Goal: Check status: Check status

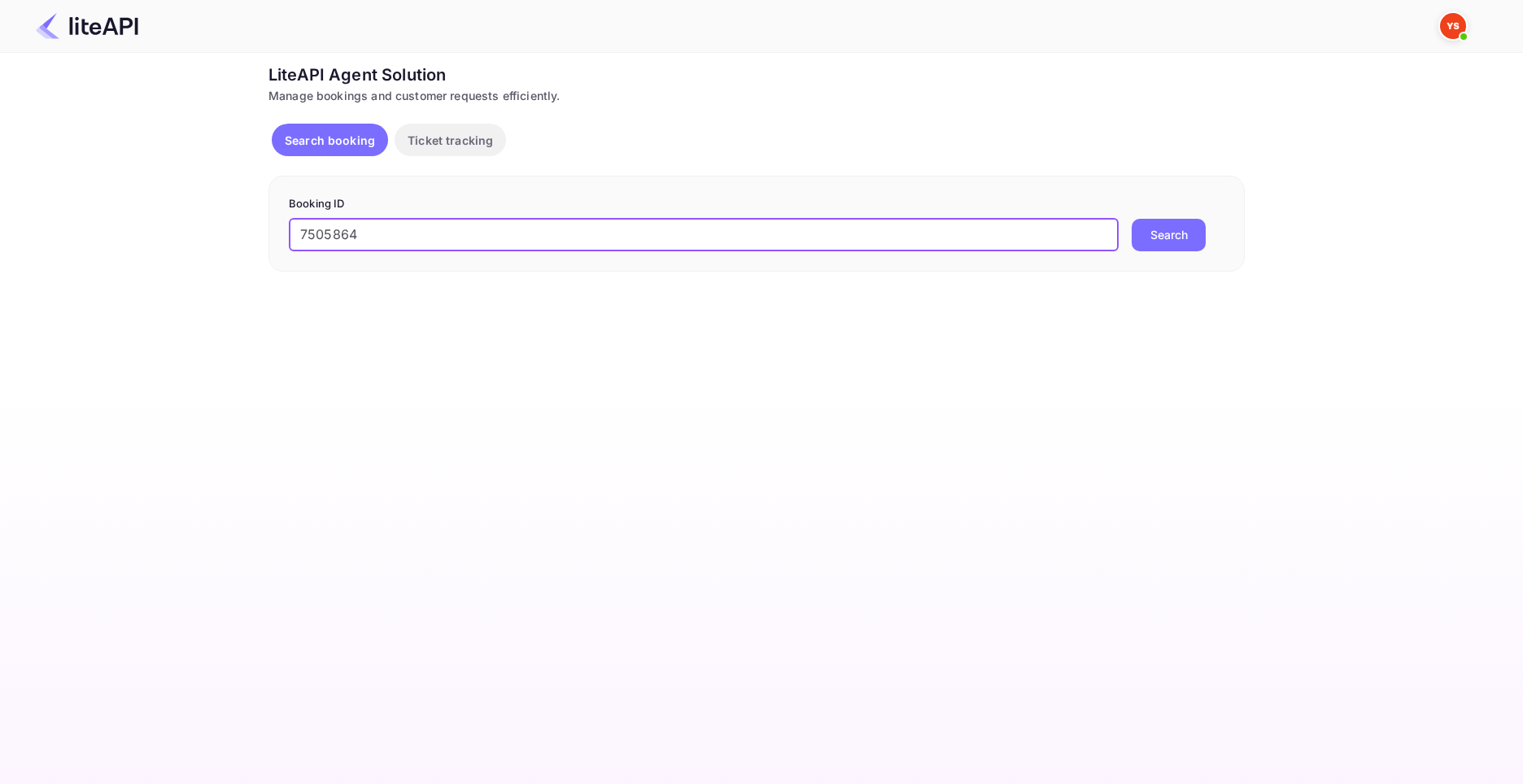
type input "7505864"
click at [1132, 219] on button "Search" at bounding box center [1168, 235] width 74 height 33
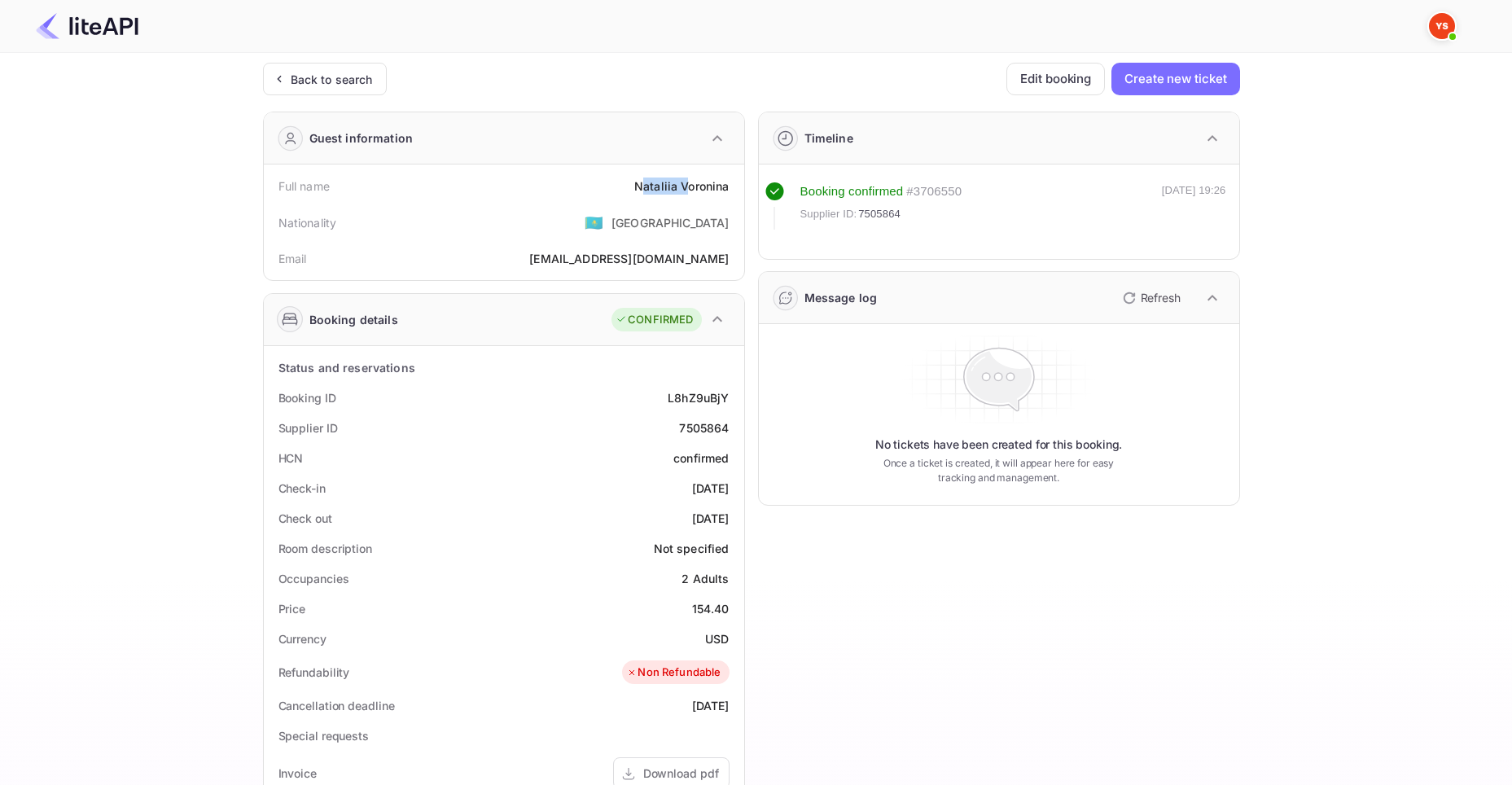
drag, startPoint x: 640, startPoint y: 184, endPoint x: 687, endPoint y: 188, distance: 47.2
click at [687, 188] on div "[PERSON_NAME]" at bounding box center [682, 186] width 95 height 17
drag, startPoint x: 637, startPoint y: 187, endPoint x: 727, endPoint y: 191, distance: 90.1
click at [727, 191] on div "[PERSON_NAME]" at bounding box center [682, 186] width 95 height 17
copy div "[PERSON_NAME]"
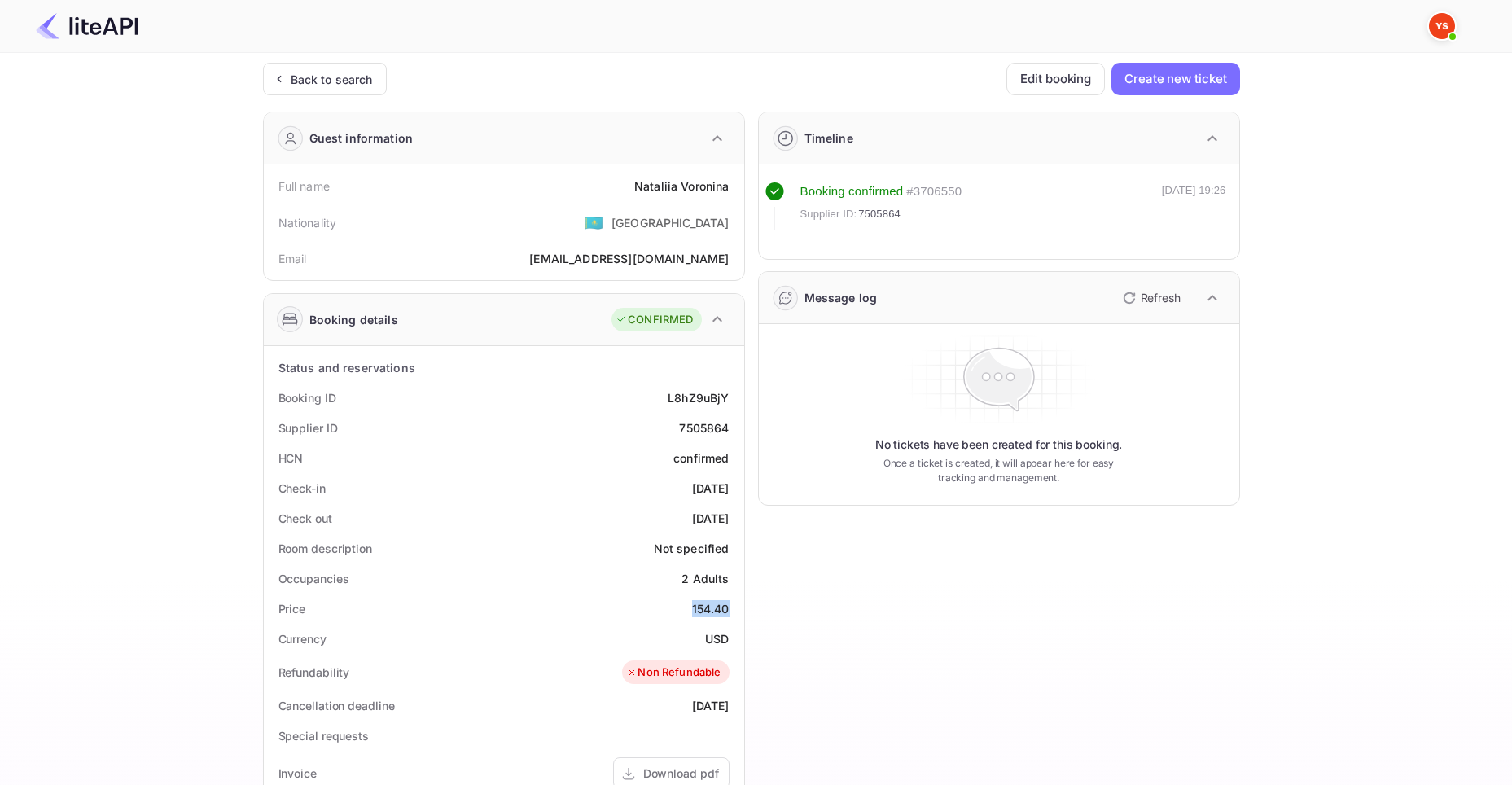
drag, startPoint x: 694, startPoint y: 610, endPoint x: 726, endPoint y: 611, distance: 32.0
click at [726, 611] on div "154.40" at bounding box center [710, 609] width 37 height 17
copy div "154.40"
drag, startPoint x: 703, startPoint y: 635, endPoint x: 726, endPoint y: 639, distance: 23.3
click at [726, 639] on div "Currency USD" at bounding box center [503, 638] width 467 height 30
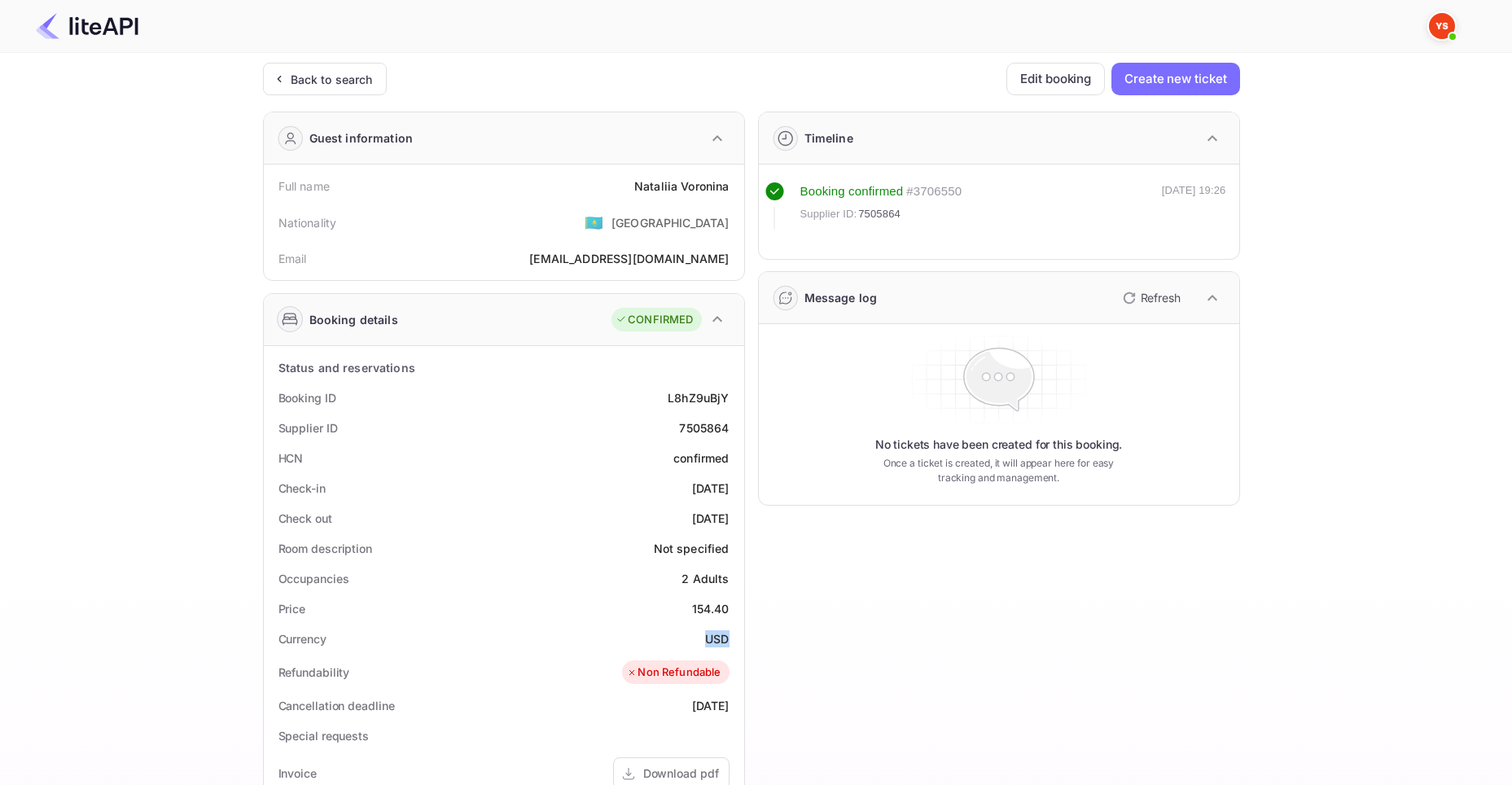
copy div "USD"
